Goal: Task Accomplishment & Management: Manage account settings

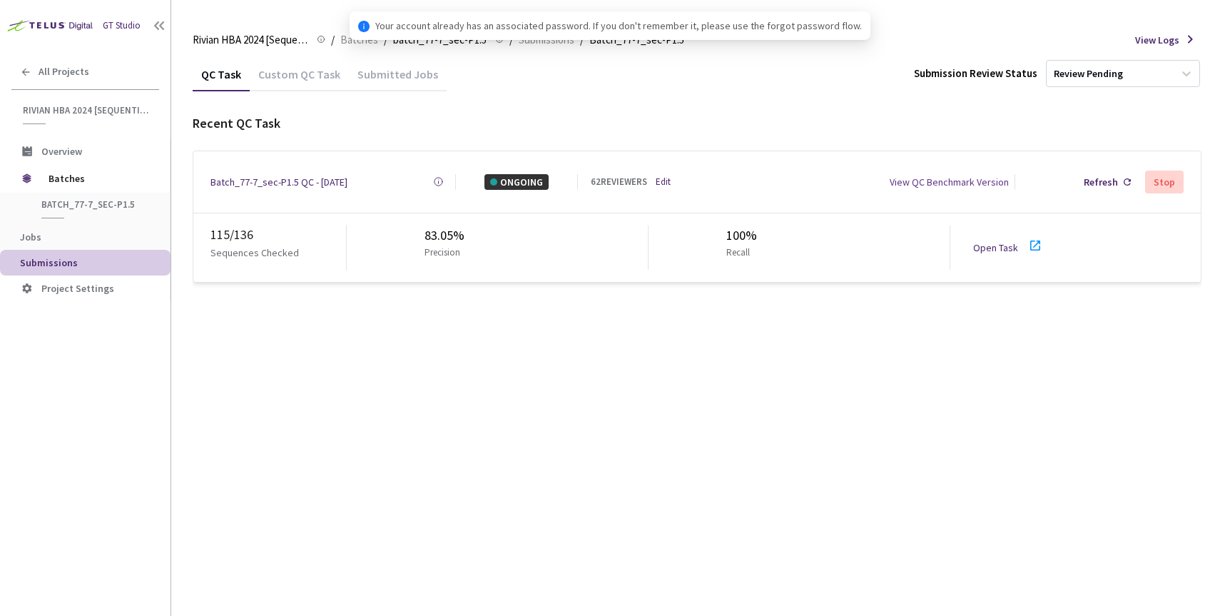
click at [290, 176] on div "Batch_77-7_sec-P1.5 QC - [DATE]" at bounding box center [279, 182] width 137 height 16
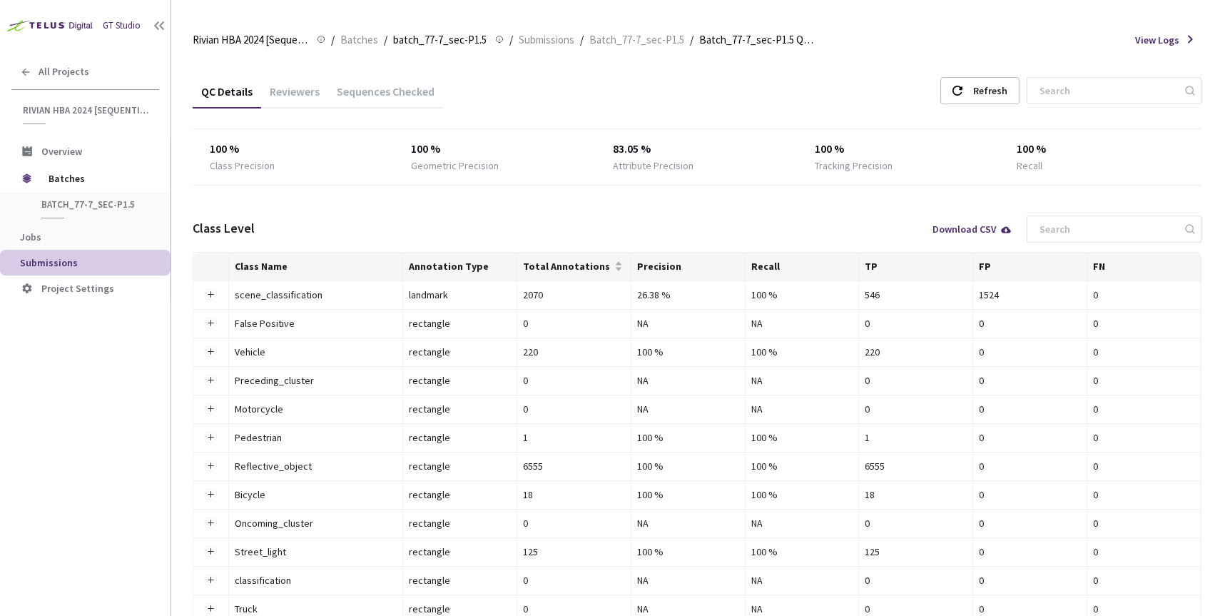
click at [303, 92] on div "Reviewers" at bounding box center [294, 96] width 67 height 24
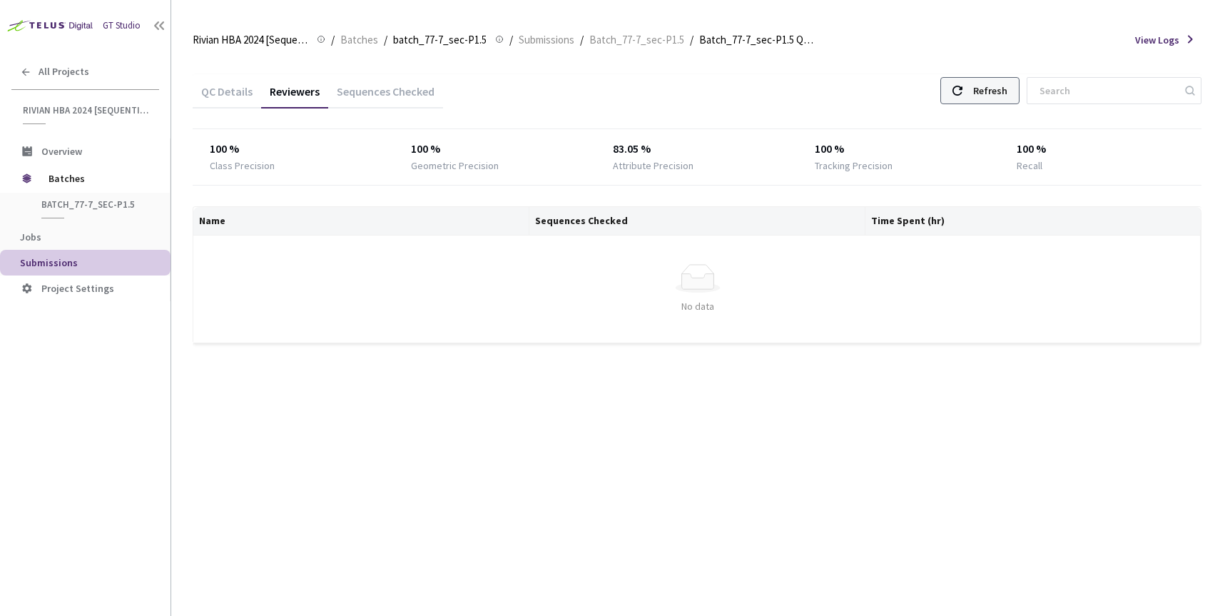
click at [963, 91] on icon at bounding box center [958, 91] width 10 height 10
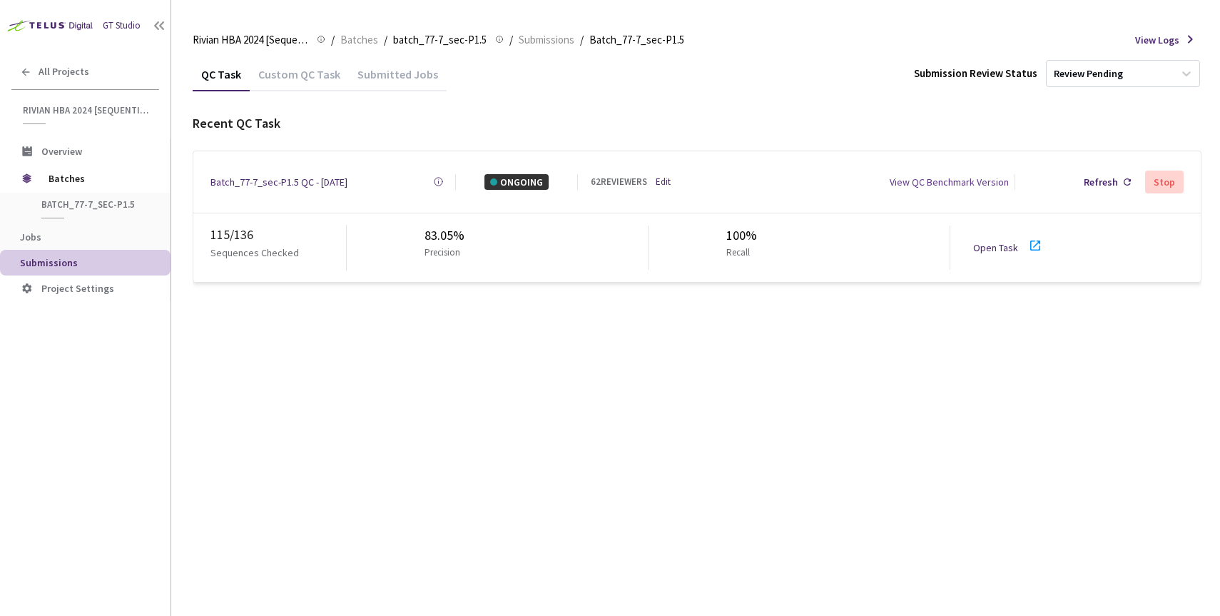
click at [993, 246] on link "Open Task" at bounding box center [996, 247] width 45 height 13
click at [664, 182] on link "Edit" at bounding box center [663, 182] width 15 height 14
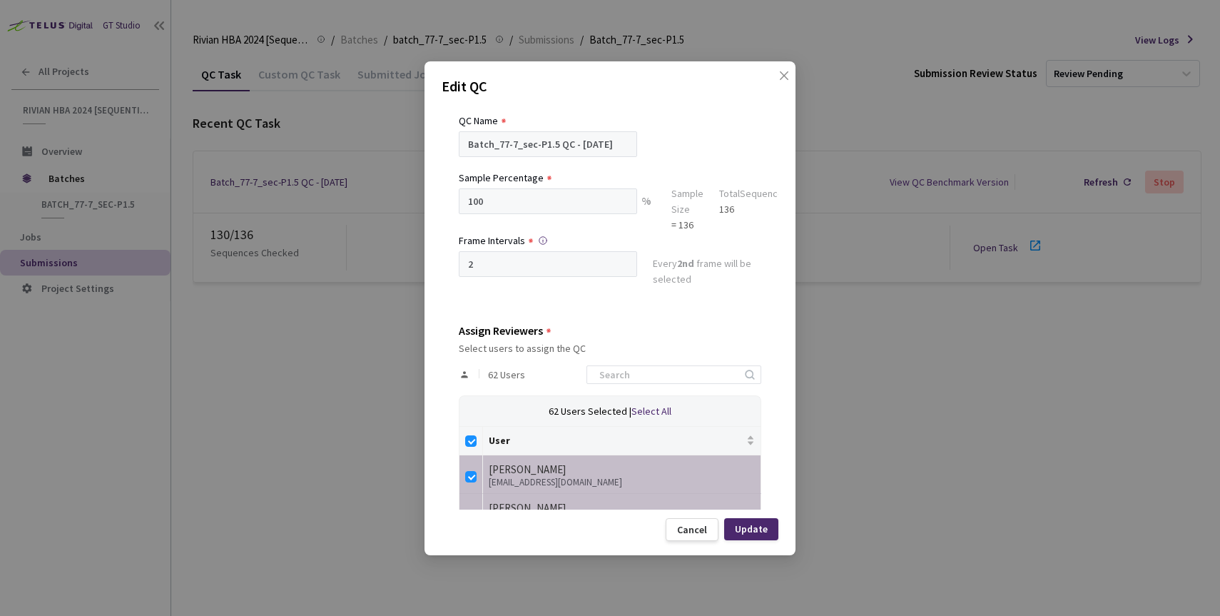
scroll to position [46, 0]
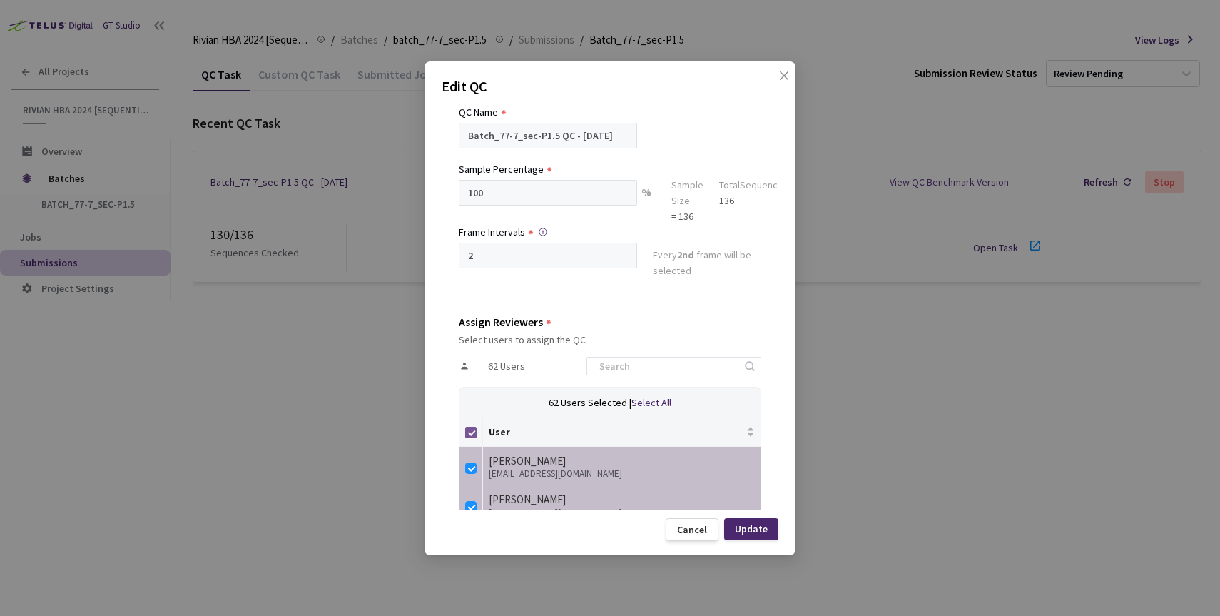
click at [472, 434] on input "Select all" at bounding box center [470, 432] width 11 height 11
checkbox input "false"
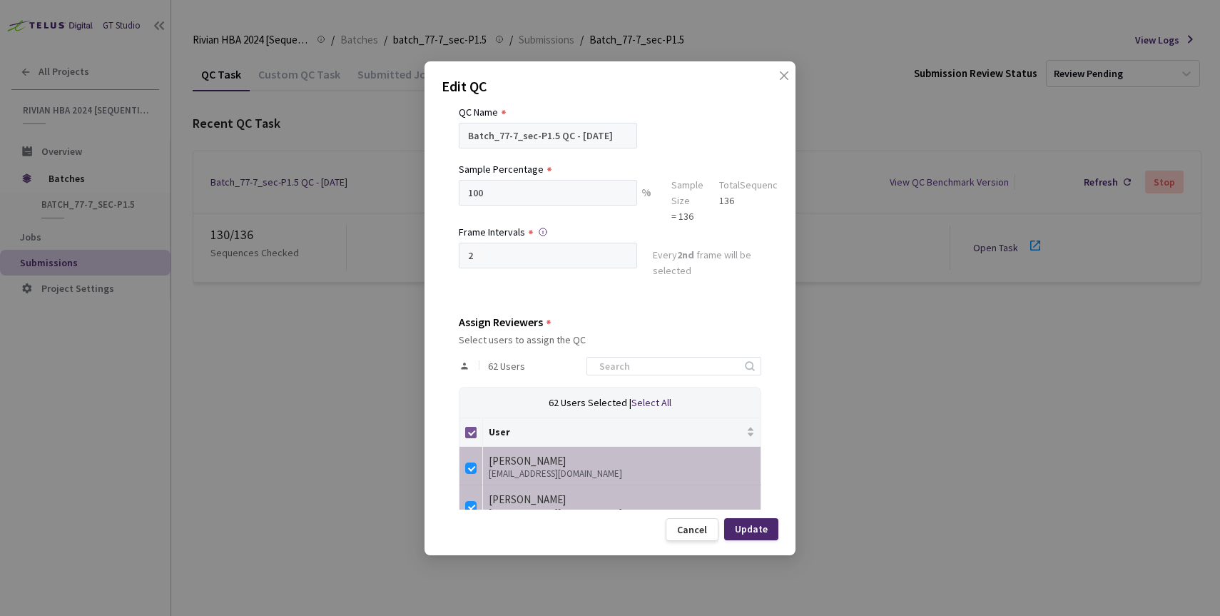
checkbox input "false"
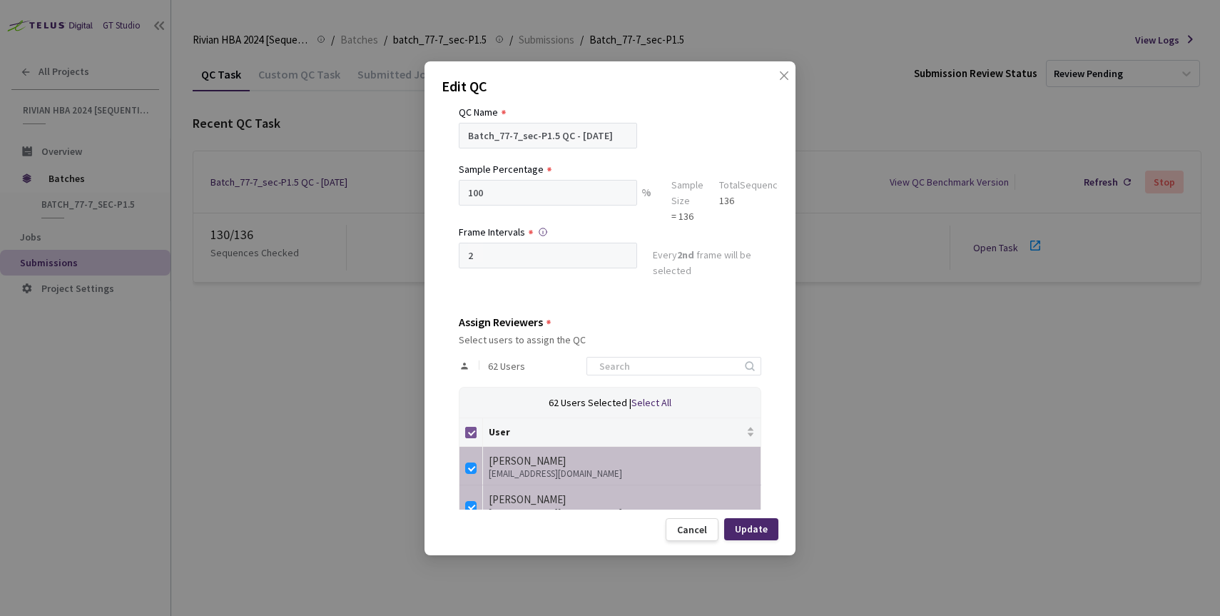
checkbox input "false"
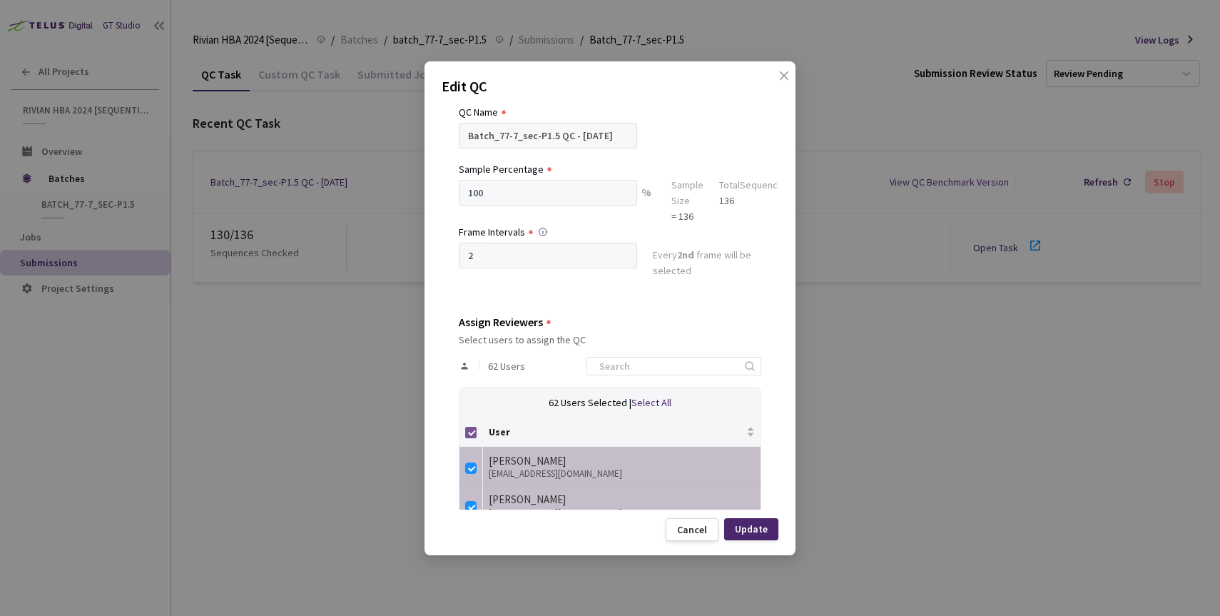
checkbox input "false"
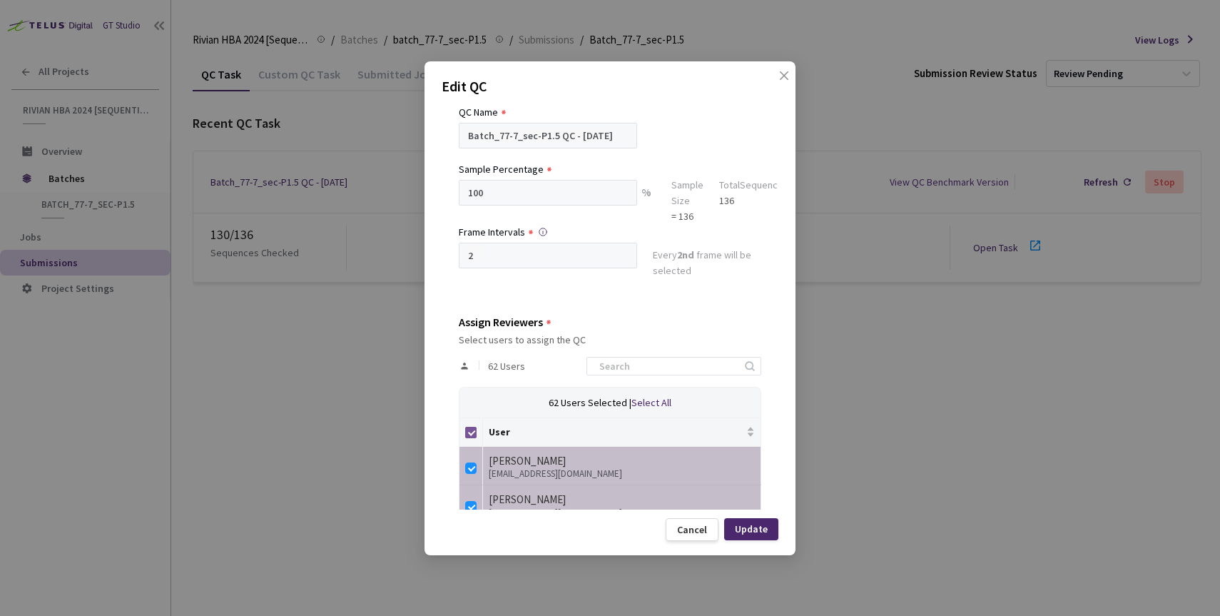
checkbox input "false"
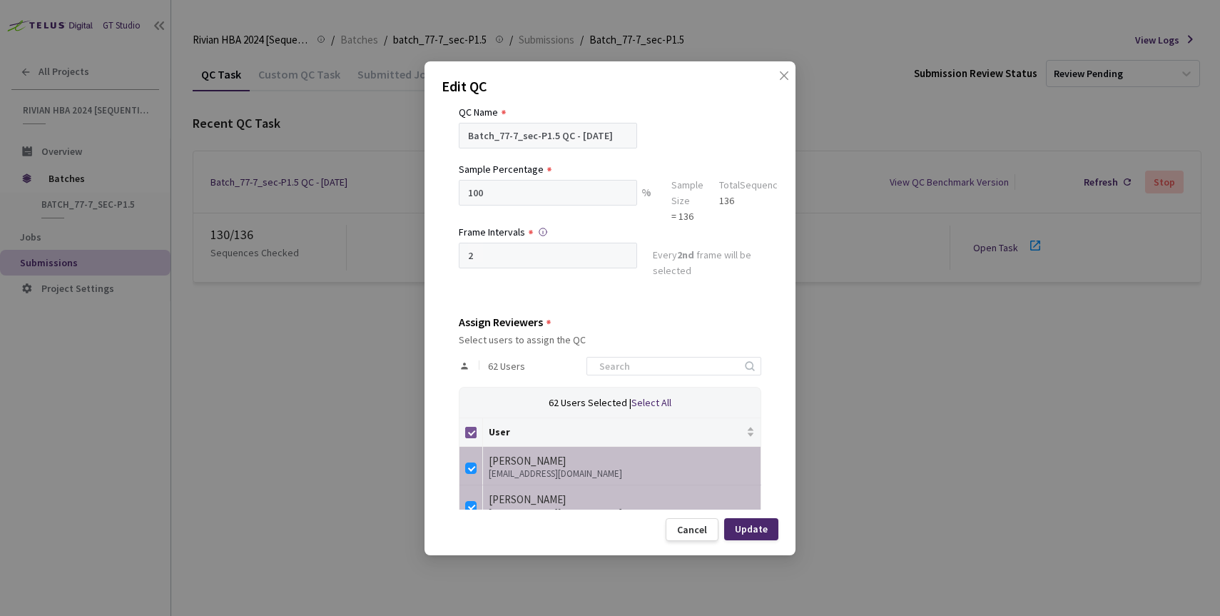
checkbox input "false"
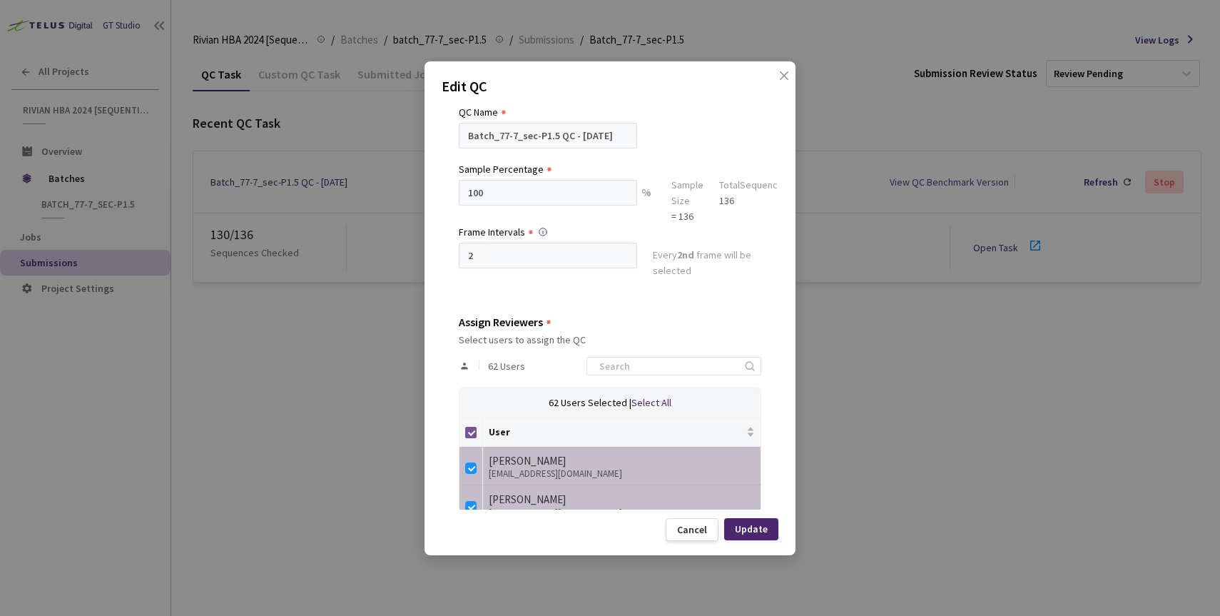
checkbox input "false"
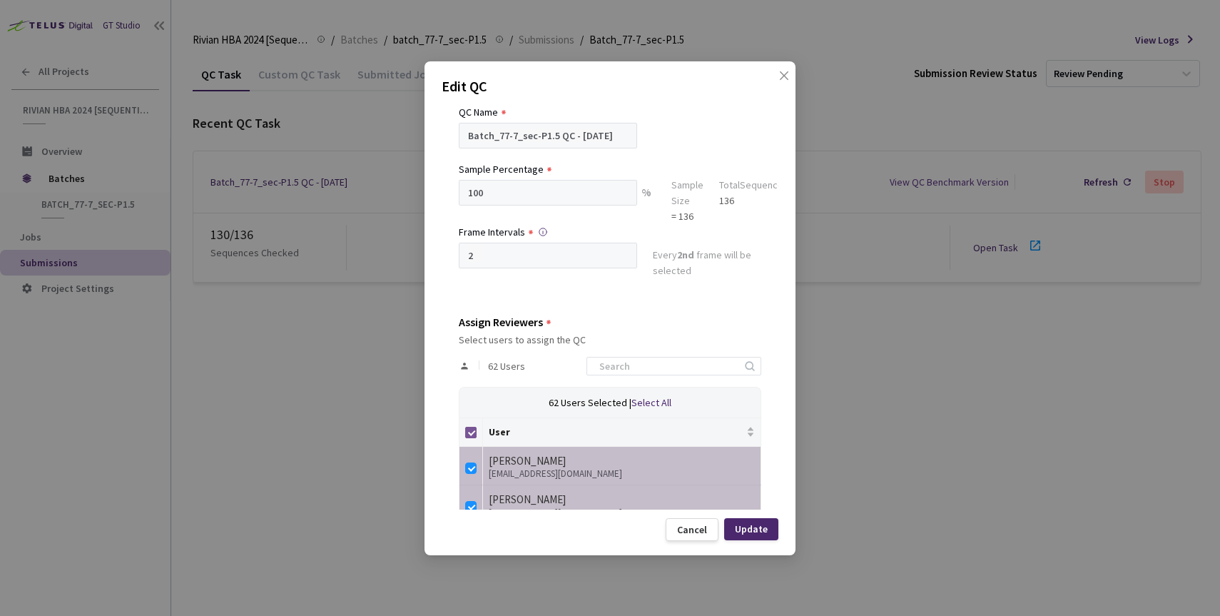
checkbox input "false"
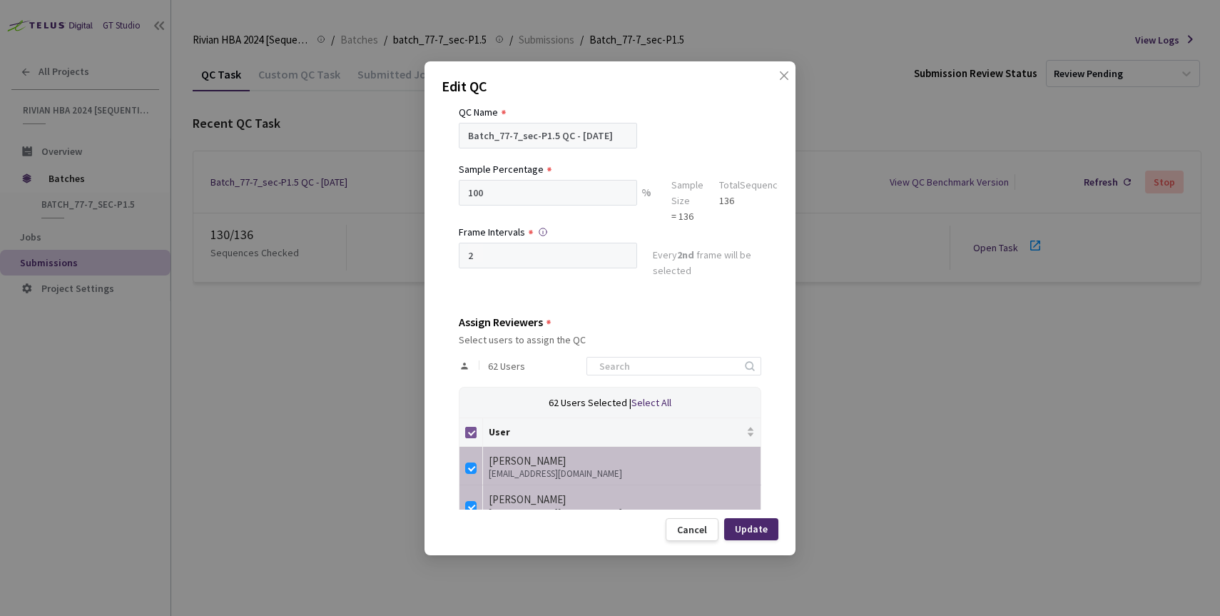
checkbox input "false"
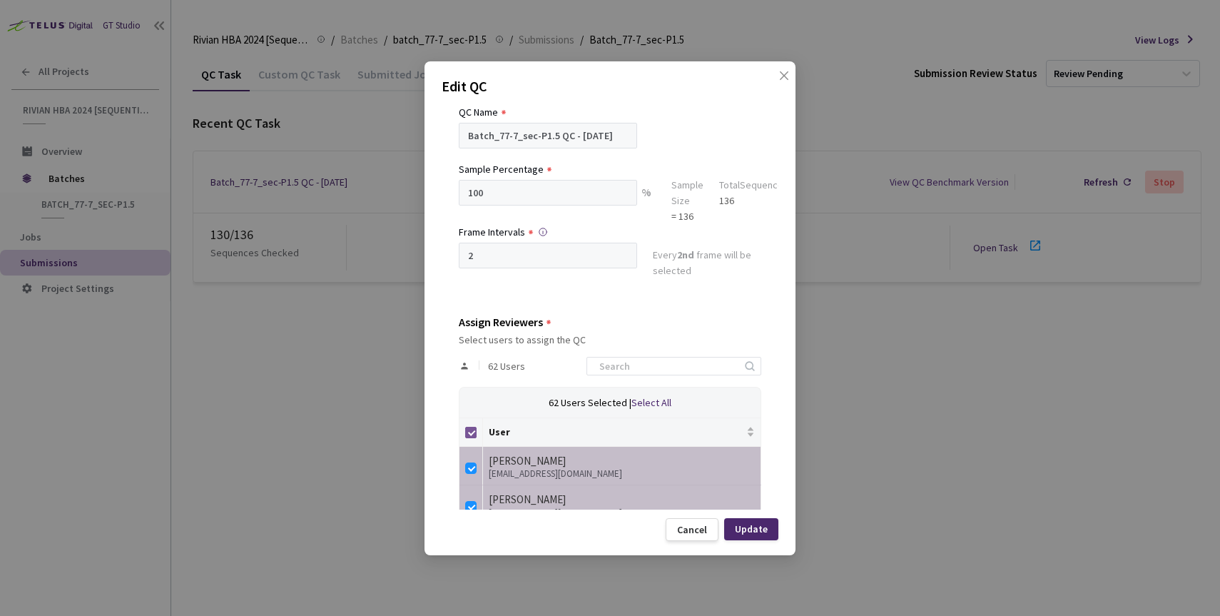
checkbox input "false"
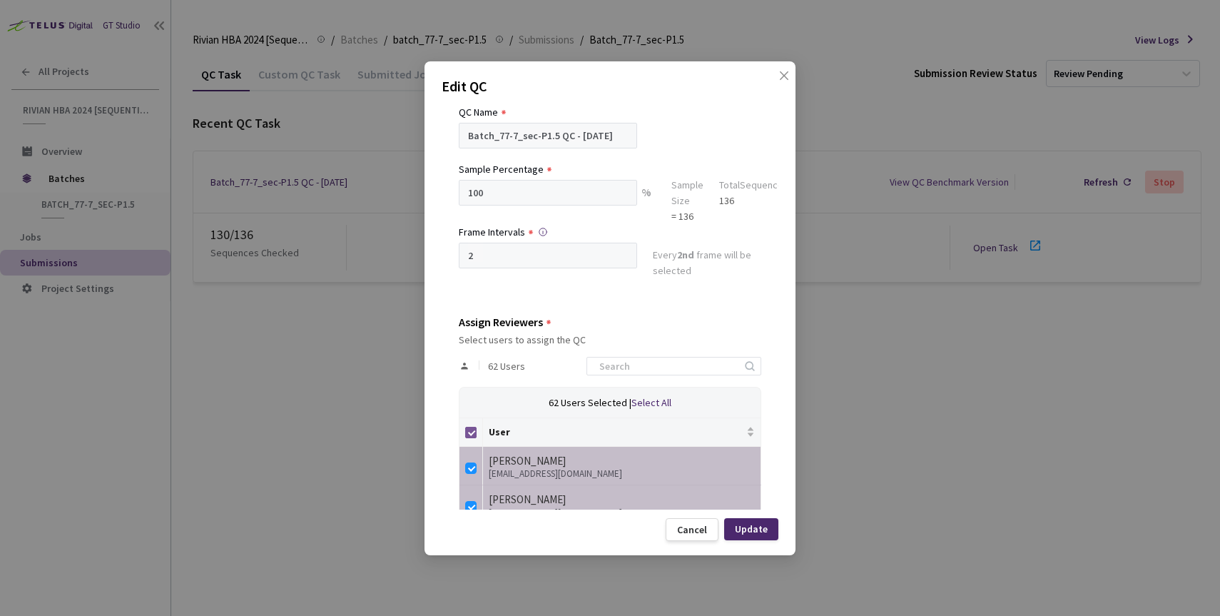
checkbox input "false"
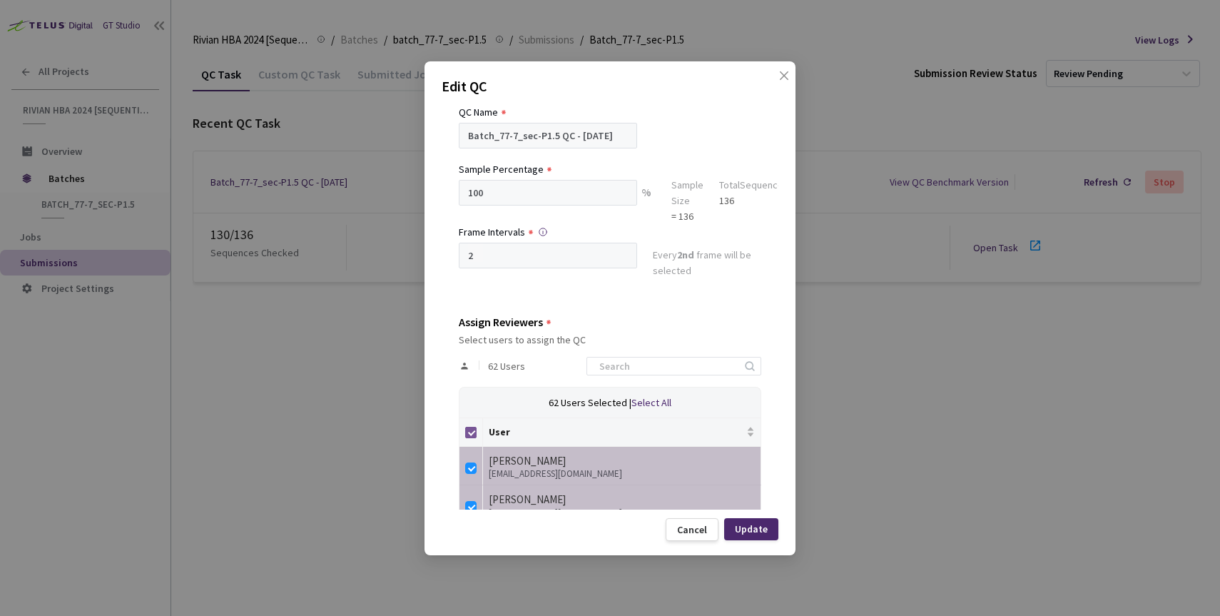
checkbox input "false"
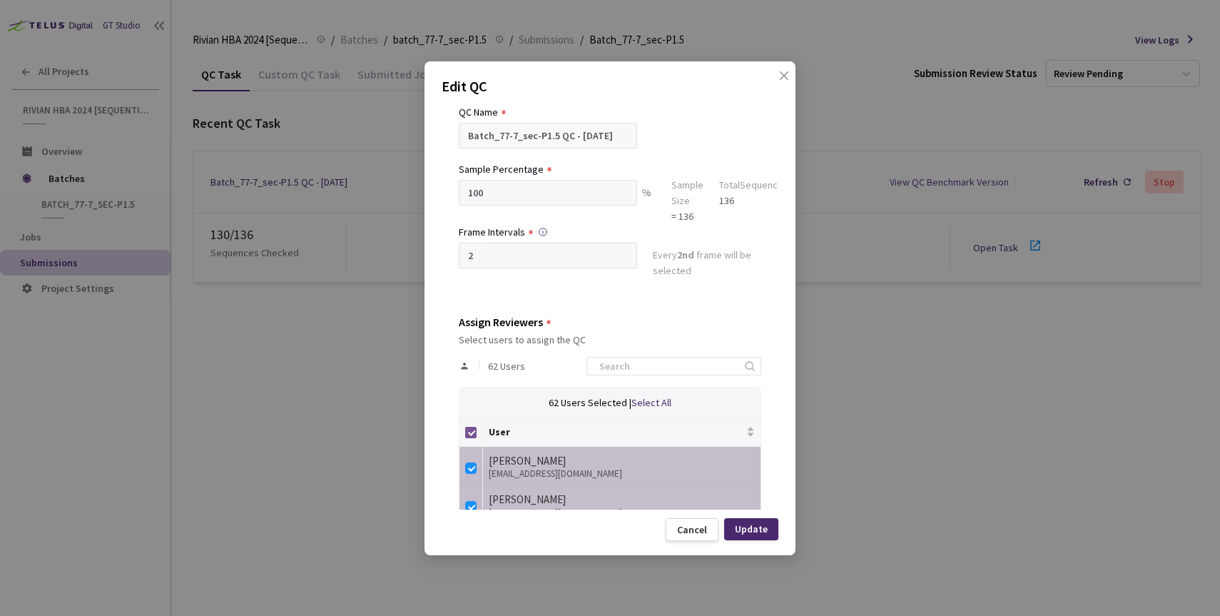
checkbox input "false"
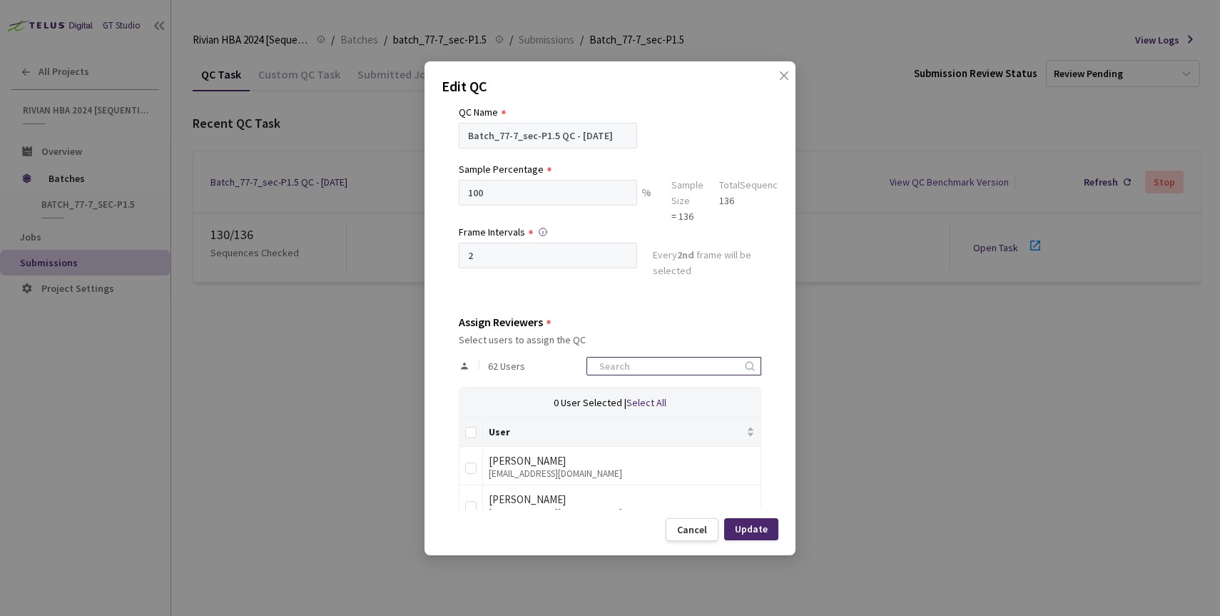
click at [639, 358] on input at bounding box center [667, 366] width 152 height 17
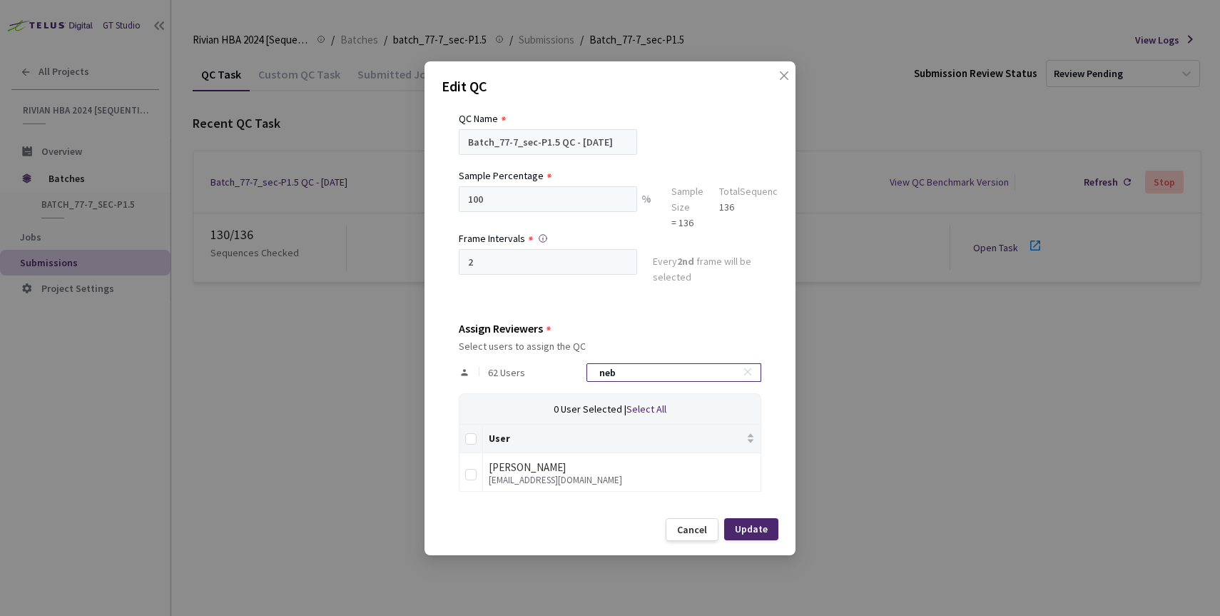
scroll to position [39, 0]
type input "neb"
click at [472, 479] on input "checkbox" at bounding box center [470, 475] width 11 height 11
checkbox input "true"
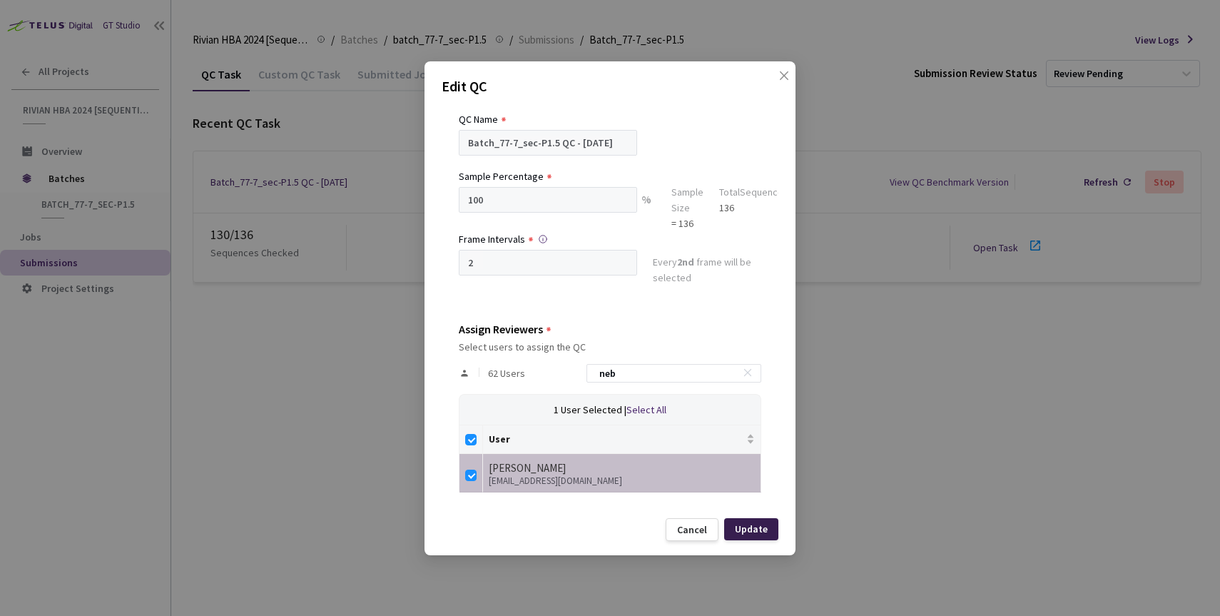
click at [757, 530] on div "Update" at bounding box center [751, 528] width 33 height 11
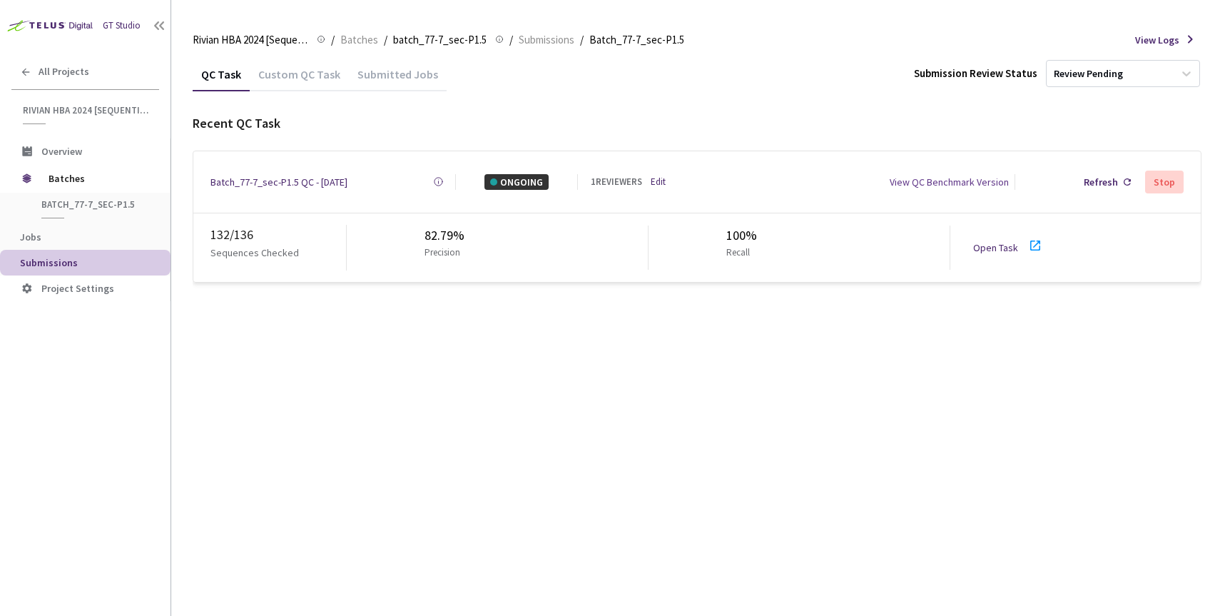
click at [991, 241] on link "Open Task" at bounding box center [996, 247] width 45 height 13
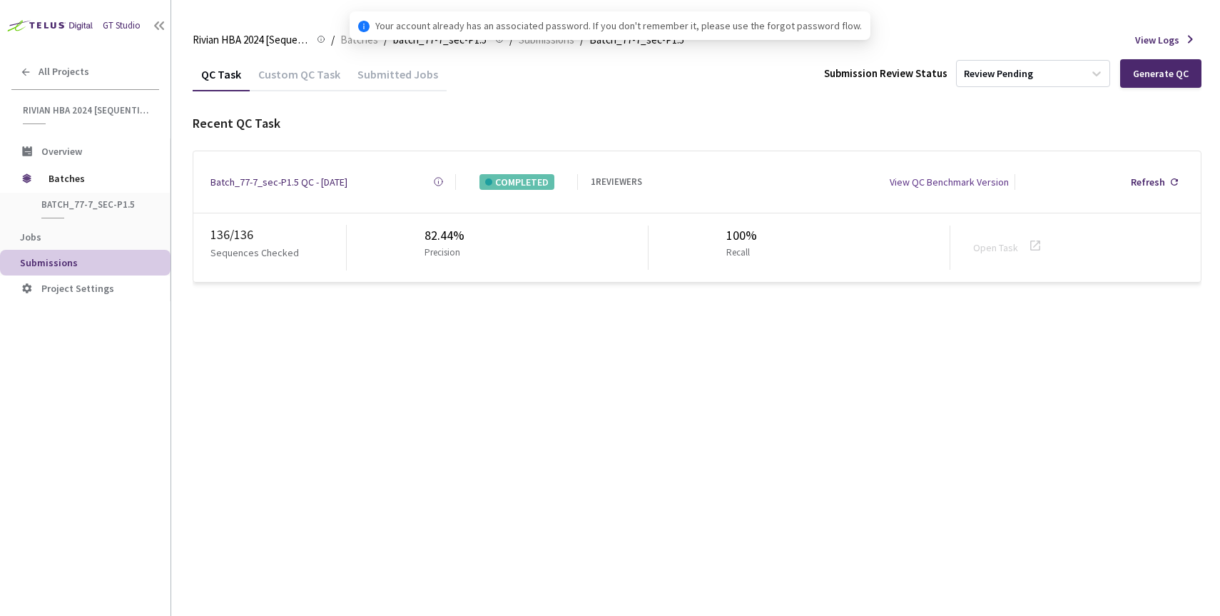
click at [333, 177] on div "Batch_77-7_sec-P1.5 QC - [DATE]" at bounding box center [279, 182] width 137 height 16
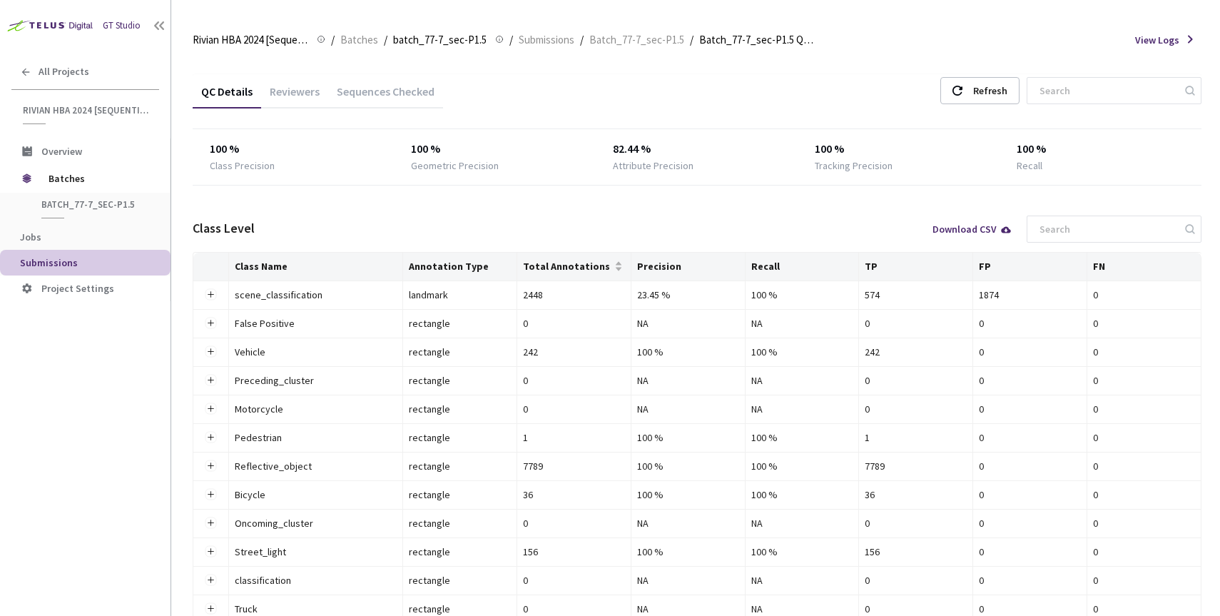
click at [299, 98] on div "Reviewers" at bounding box center [294, 96] width 67 height 24
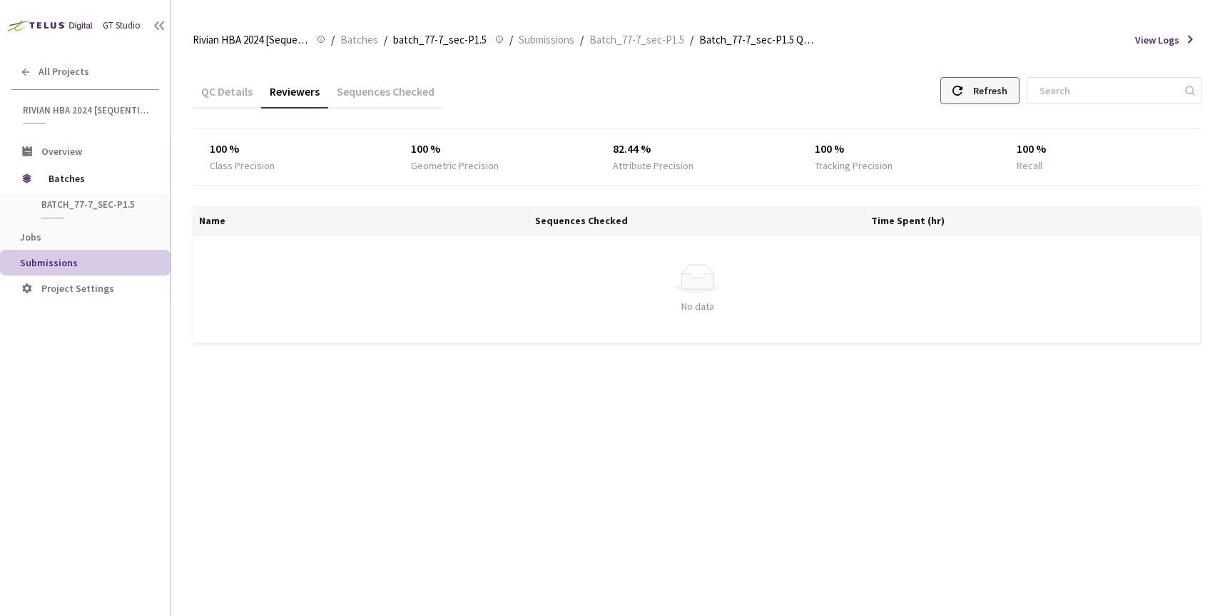
click at [963, 81] on div at bounding box center [958, 91] width 10 height 26
